Goal: Task Accomplishment & Management: Complete application form

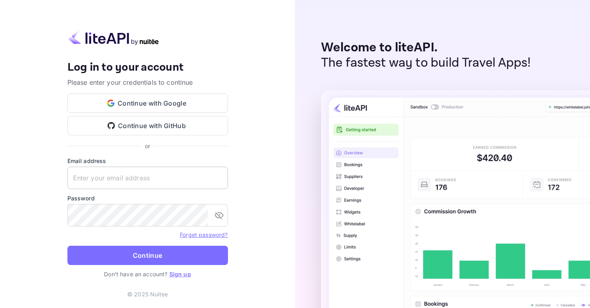
click at [116, 180] on input "text" at bounding box center [147, 178] width 161 height 22
click at [118, 180] on input "text" at bounding box center [147, 178] width 161 height 22
click at [118, 178] on input "text" at bounding box center [147, 178] width 161 height 22
type input "u"
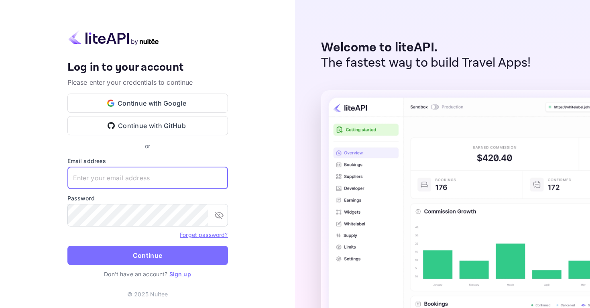
click at [106, 177] on input "text" at bounding box center [147, 178] width 161 height 22
